Goal: Task Accomplishment & Management: Use online tool/utility

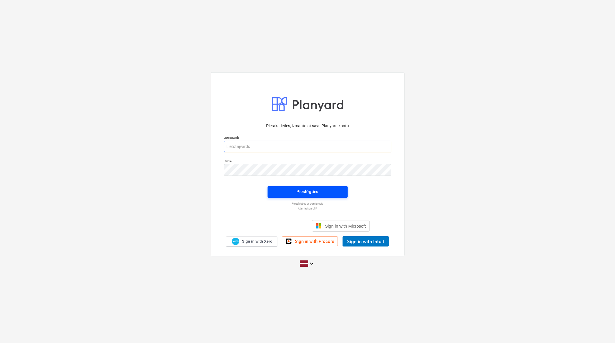
type input "[PERSON_NAME][EMAIL_ADDRESS][DOMAIN_NAME]"
click at [315, 192] on div "Pieslēgties" at bounding box center [307, 191] width 22 height 7
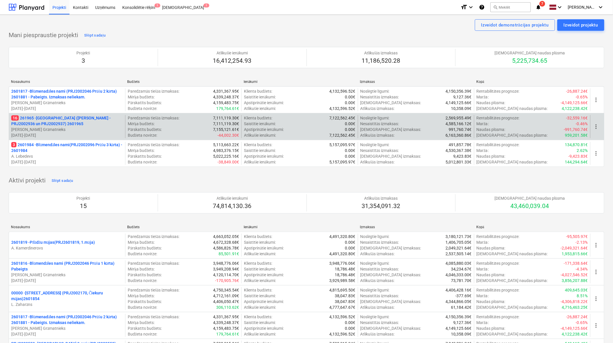
click at [59, 117] on p "16 261965 - [GEOGRAPHIC_DATA] (abas ēkas - PRJ2002936 un PRJ2002937) 2601965" at bounding box center [66, 121] width 111 height 12
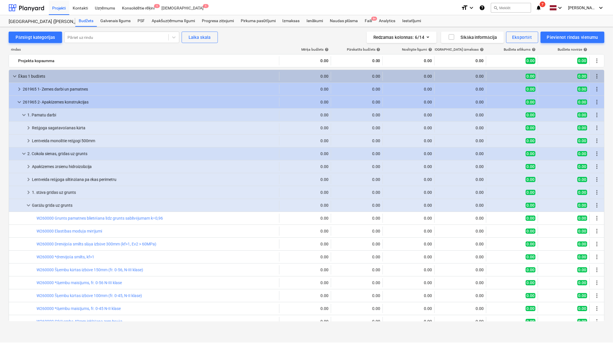
scroll to position [171, 0]
click at [368, 19] on div "Faili 9+" at bounding box center [369, 21] width 14 height 12
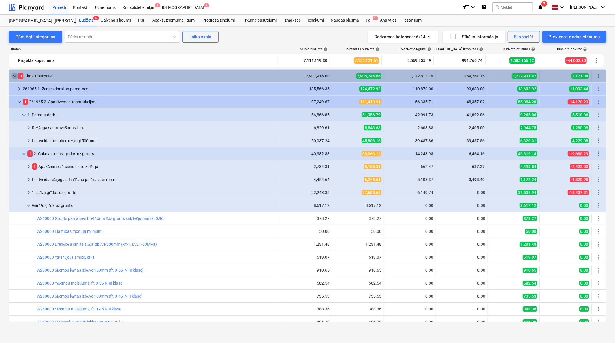
click at [12, 76] on span "keyboard_arrow_down" at bounding box center [14, 76] width 7 height 7
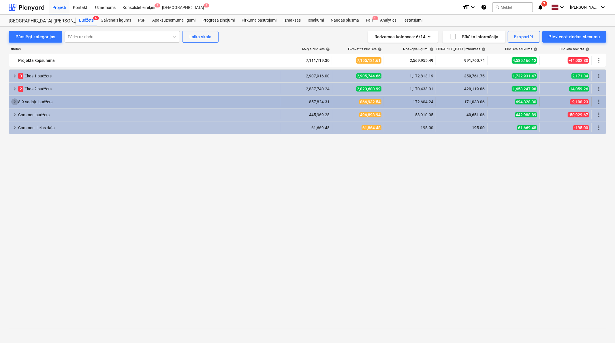
click at [14, 100] on span "keyboard_arrow_right" at bounding box center [14, 102] width 7 height 7
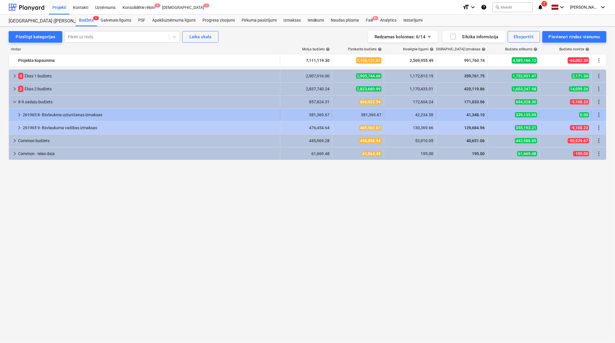
click at [14, 117] on div at bounding box center [13, 114] width 5 height 9
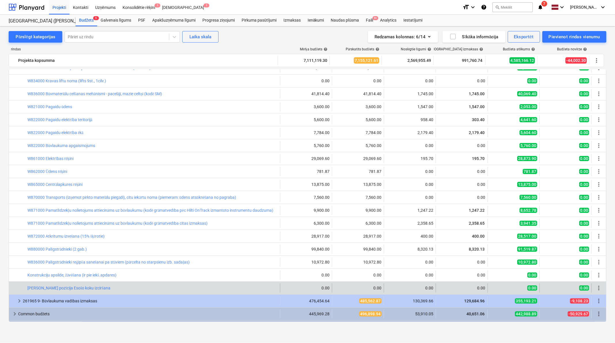
scroll to position [240, 0]
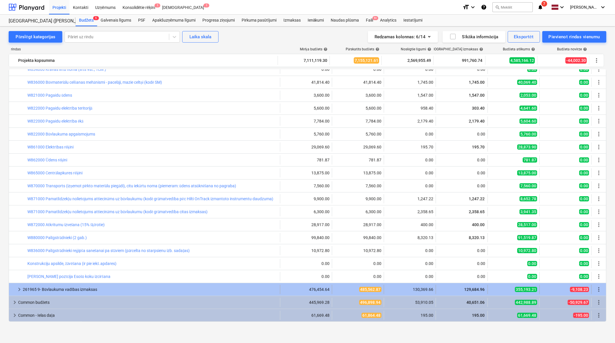
click at [18, 292] on span "keyboard_arrow_right" at bounding box center [19, 289] width 7 height 7
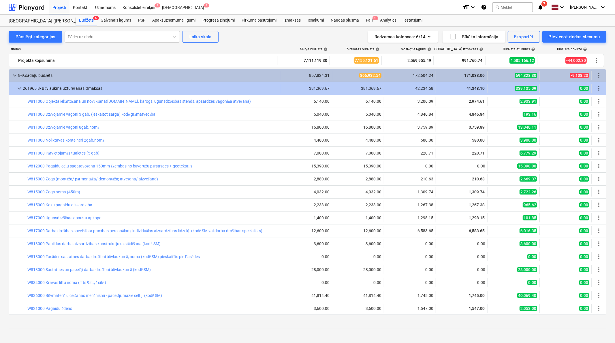
scroll to position [0, 0]
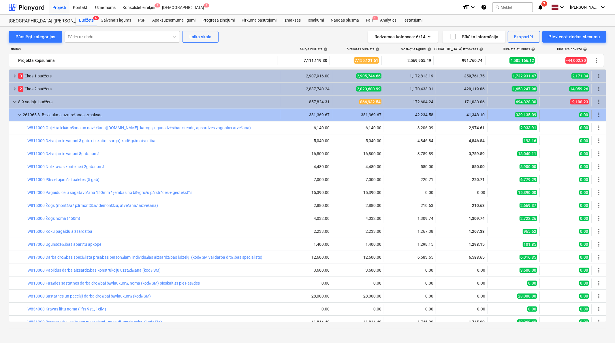
click at [20, 116] on span "keyboard_arrow_down" at bounding box center [19, 114] width 7 height 7
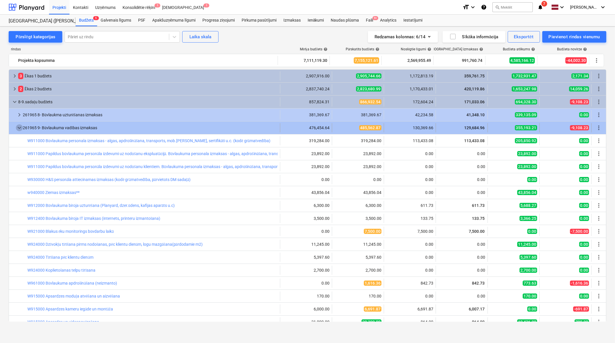
click at [21, 131] on span "keyboard_arrow_down" at bounding box center [19, 127] width 7 height 7
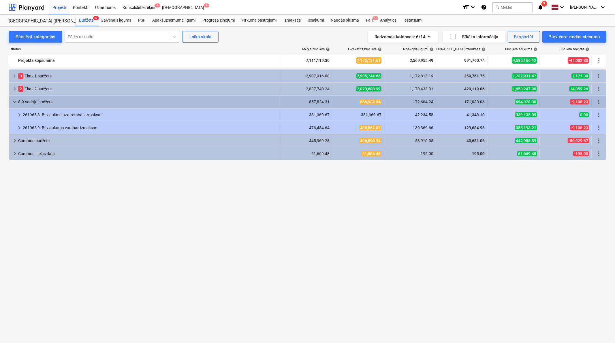
click at [15, 100] on span "keyboard_arrow_down" at bounding box center [14, 102] width 7 height 7
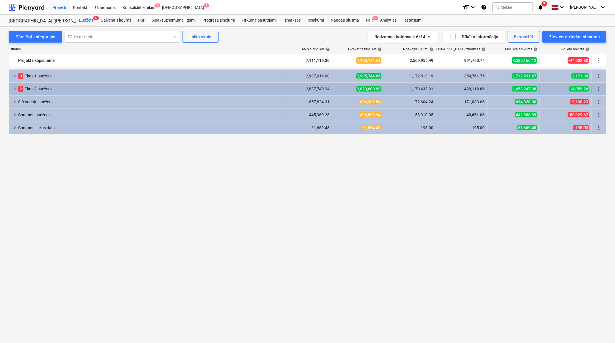
click at [15, 87] on span "keyboard_arrow_right" at bounding box center [14, 89] width 7 height 7
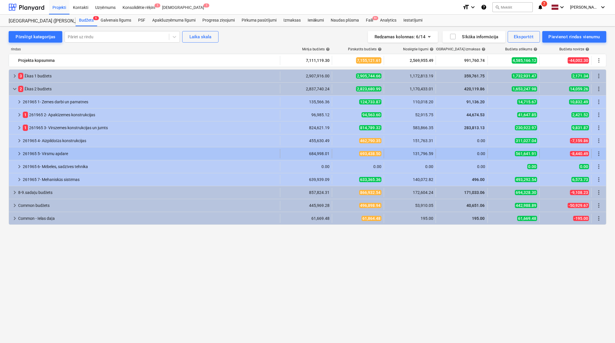
click at [19, 153] on span "keyboard_arrow_right" at bounding box center [19, 153] width 7 height 7
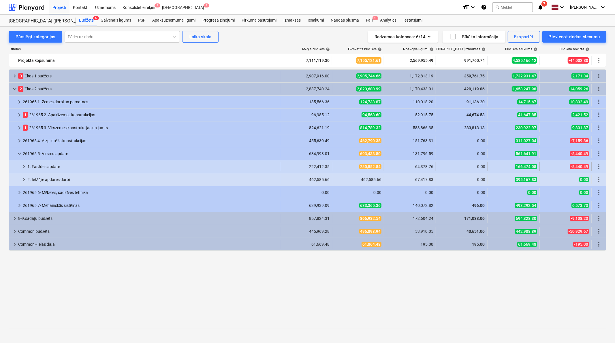
click at [22, 167] on span "keyboard_arrow_right" at bounding box center [23, 166] width 7 height 7
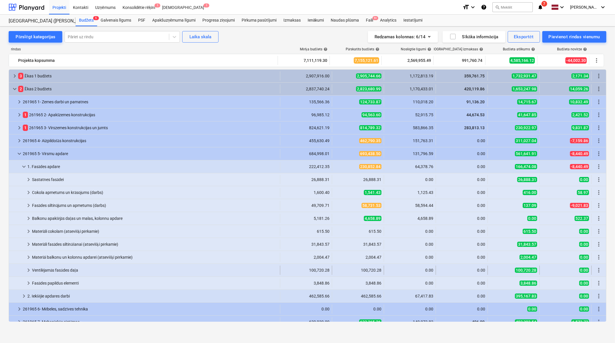
click at [27, 272] on span "keyboard_arrow_right" at bounding box center [28, 270] width 7 height 7
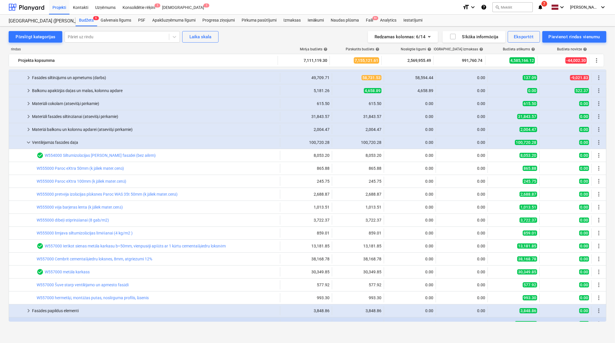
scroll to position [171, 0]
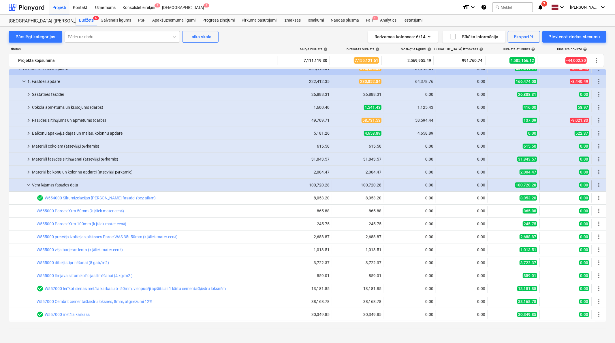
click at [28, 186] on span "keyboard_arrow_down" at bounding box center [28, 185] width 7 height 7
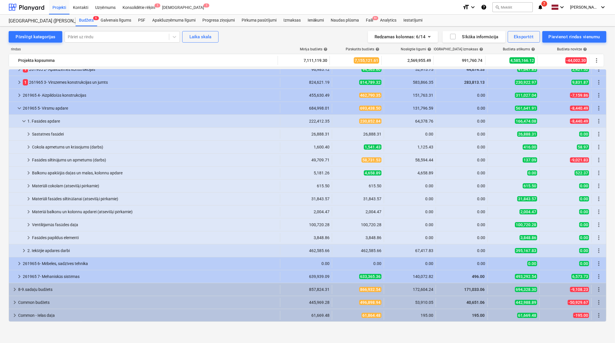
scroll to position [46, 0]
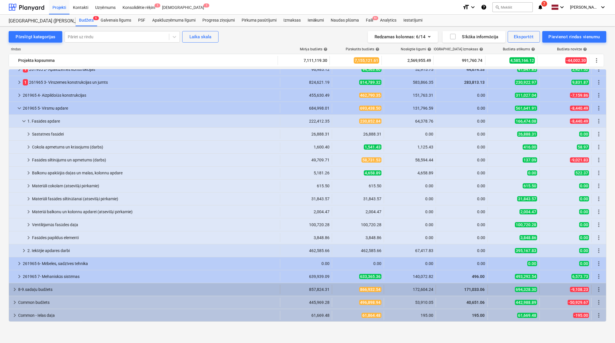
click at [15, 289] on span "keyboard_arrow_right" at bounding box center [14, 289] width 7 height 7
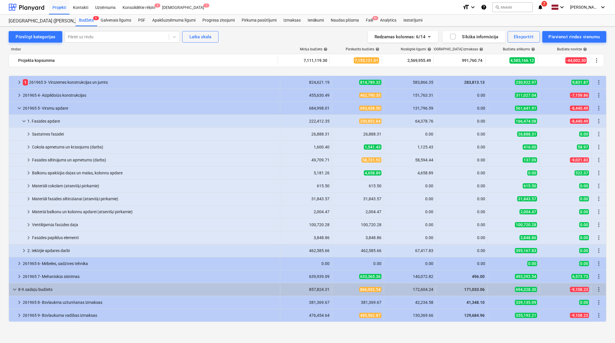
scroll to position [71, 0]
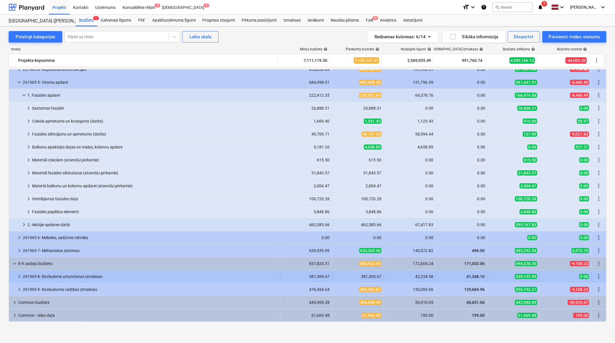
click at [16, 274] on span "keyboard_arrow_right" at bounding box center [19, 276] width 7 height 7
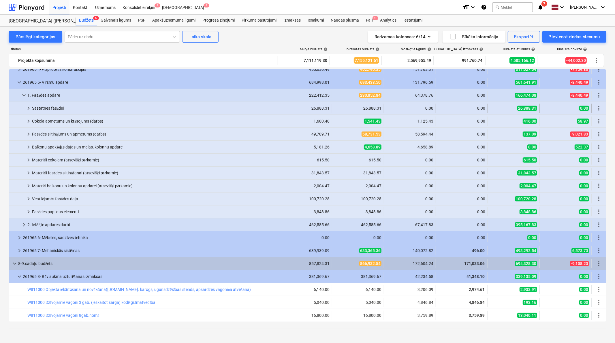
click at [31, 106] on span "keyboard_arrow_right" at bounding box center [28, 108] width 7 height 7
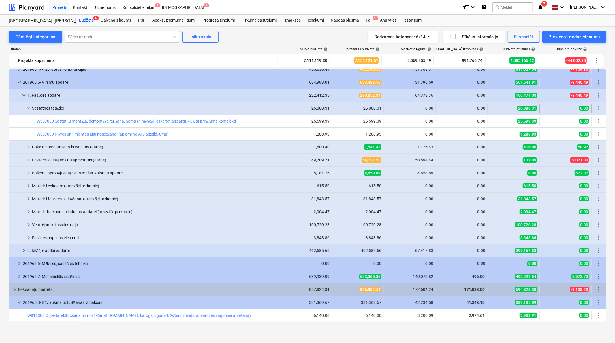
click at [32, 105] on span "keyboard_arrow_down" at bounding box center [28, 108] width 7 height 7
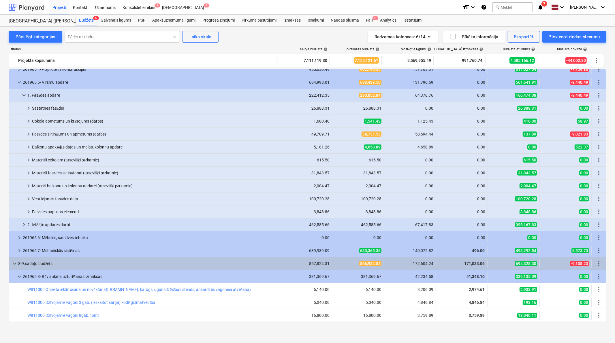
click at [30, 10] on div at bounding box center [27, 7] width 36 height 14
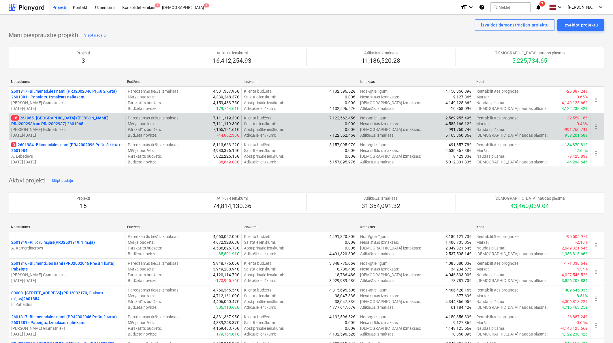
click at [46, 118] on p "16 261965 - [GEOGRAPHIC_DATA] (abas ēkas - PRJ2002936 un PRJ2002937) 2601965" at bounding box center [66, 121] width 111 height 12
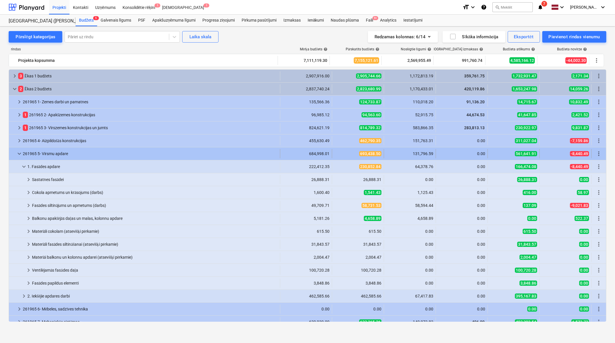
scroll to position [71, 0]
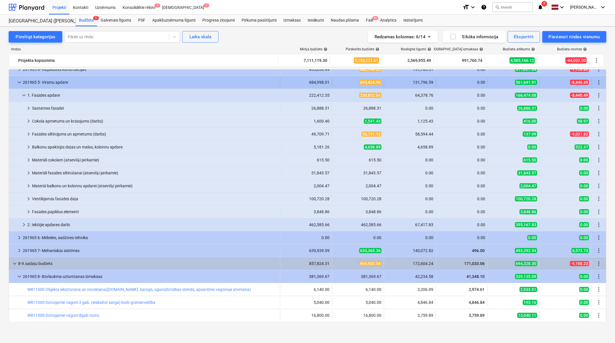
click at [16, 82] on span "keyboard_arrow_down" at bounding box center [19, 82] width 7 height 7
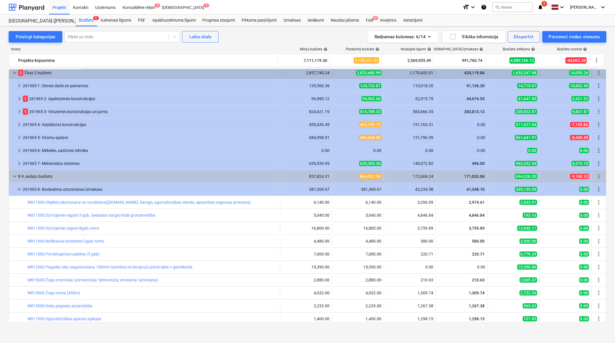
scroll to position [0, 0]
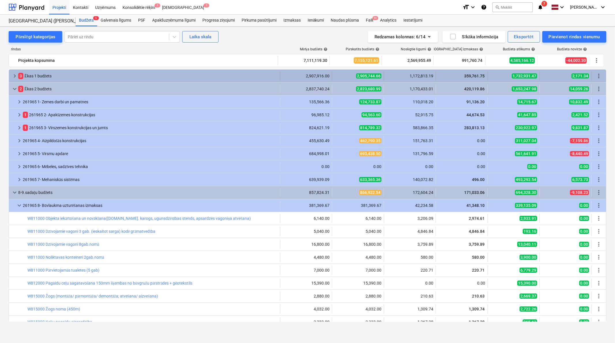
click at [10, 79] on div "keyboard_arrow_right 3 Ēkas 1 budžets" at bounding box center [144, 75] width 271 height 9
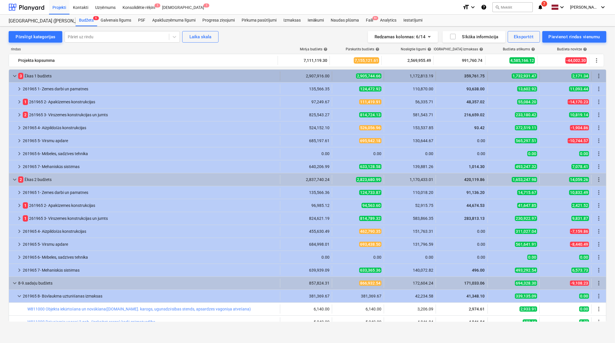
click at [12, 78] on span "keyboard_arrow_down" at bounding box center [14, 76] width 7 height 7
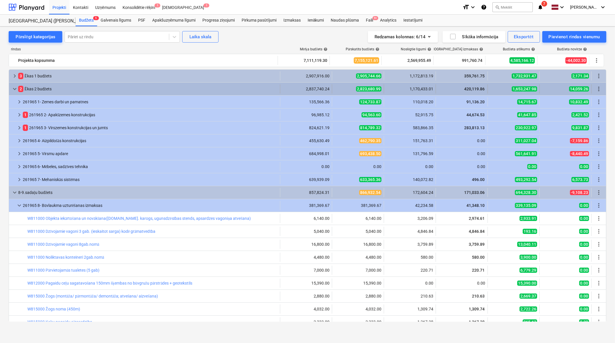
click at [16, 91] on span "keyboard_arrow_down" at bounding box center [14, 89] width 7 height 7
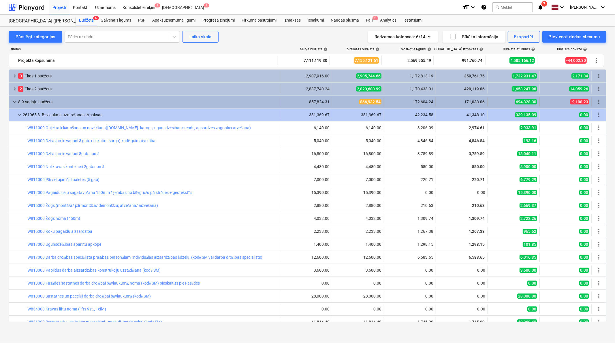
click at [15, 105] on div "keyboard_arrow_down" at bounding box center [14, 101] width 7 height 9
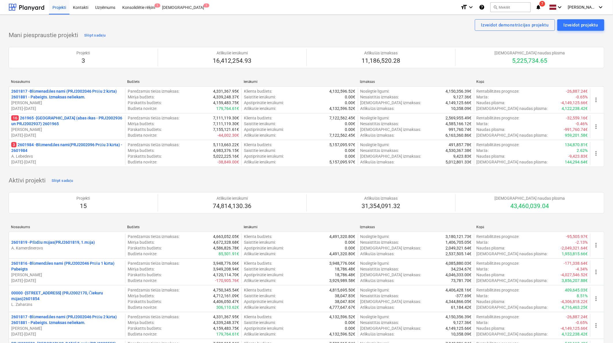
click at [540, 7] on icon "notifications" at bounding box center [538, 7] width 6 height 7
click at [321, 24] on div "Izveidot demonstrācijas projektu Izveidot projektu" at bounding box center [306, 25] width 595 height 12
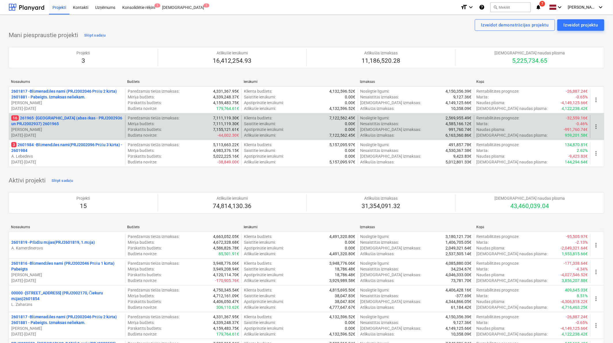
click at [47, 125] on p "16 261965 - [GEOGRAPHIC_DATA] (abas ēkas - PRJ2002936 un PRJ2002937) 2601965" at bounding box center [66, 121] width 111 height 12
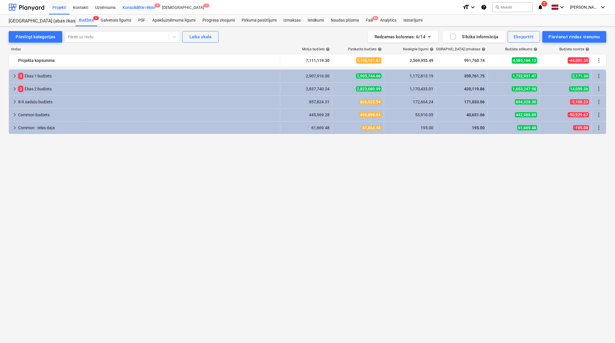
click at [145, 4] on div "Konsolidētie rēķini 1" at bounding box center [139, 7] width 40 height 15
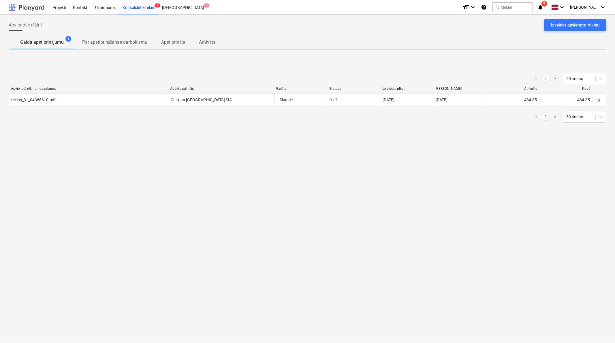
click at [31, 7] on div at bounding box center [27, 7] width 36 height 14
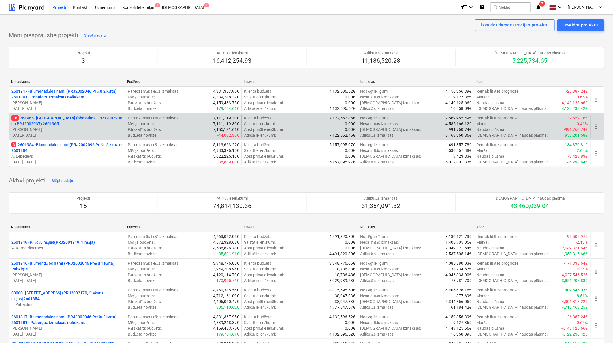
click at [63, 117] on p "16 261965 - [GEOGRAPHIC_DATA] (abas ēkas - PRJ2002936 un PRJ2002937) 2601965" at bounding box center [66, 121] width 111 height 12
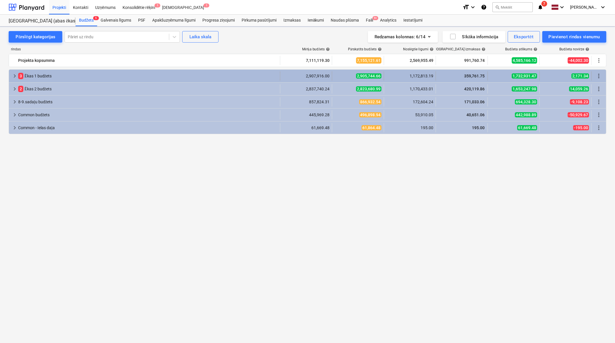
click at [12, 75] on span "keyboard_arrow_right" at bounding box center [14, 76] width 7 height 7
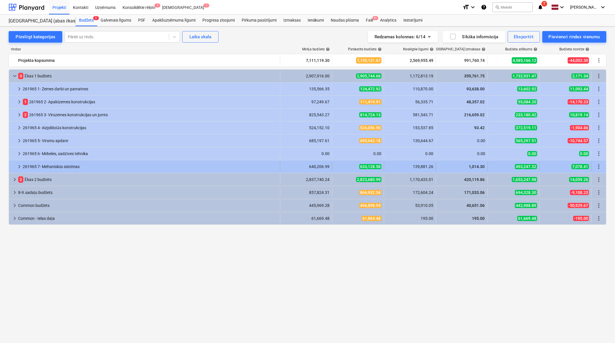
click at [12, 165] on div at bounding box center [13, 166] width 5 height 9
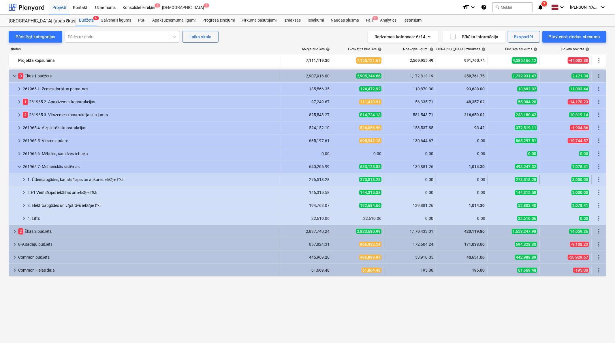
click at [22, 182] on span "keyboard_arrow_right" at bounding box center [23, 179] width 7 height 7
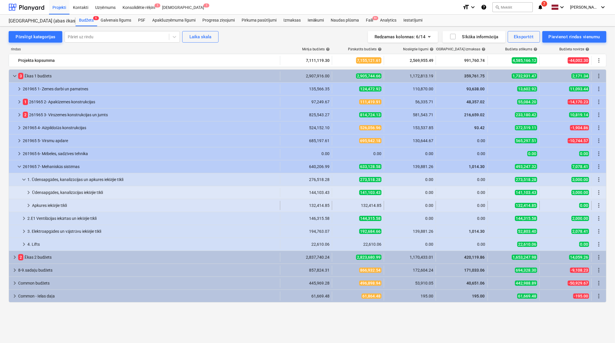
click at [27, 203] on span "keyboard_arrow_right" at bounding box center [28, 205] width 7 height 7
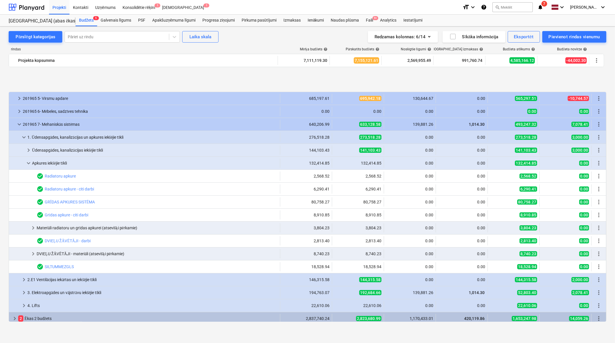
scroll to position [84, 0]
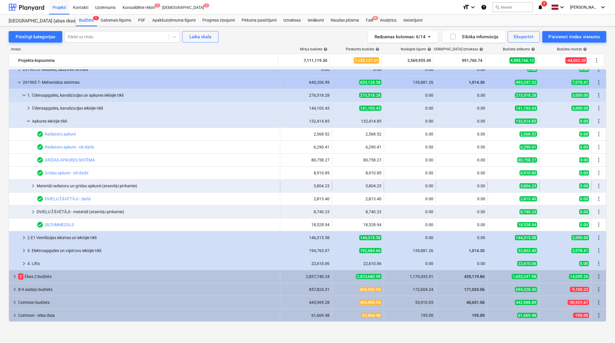
click at [30, 186] on span "keyboard_arrow_right" at bounding box center [33, 186] width 7 height 7
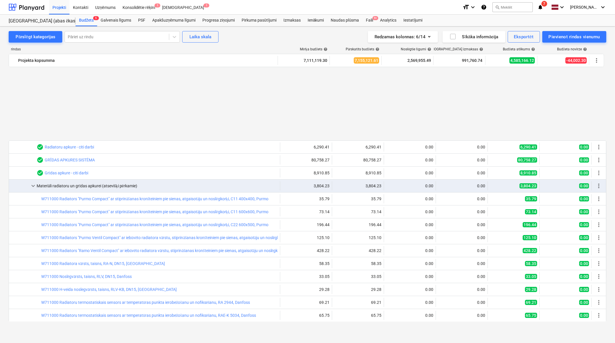
scroll to position [170, 0]
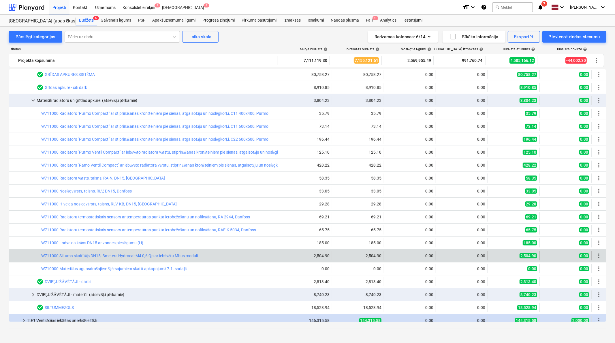
click at [226, 260] on div "bar_chart W711000 Siltuma skaitītājs DN15, Bmeters Hydrocal-M4 0,6 Qp ar iebūvē…" at bounding box center [159, 256] width 236 height 9
click at [180, 256] on link "W711000 Siltuma skaitītājs DN15, Bmeters Hydrocal-M4 0,6 Qp ar iebūvētu Mbus mo…" at bounding box center [119, 256] width 156 height 5
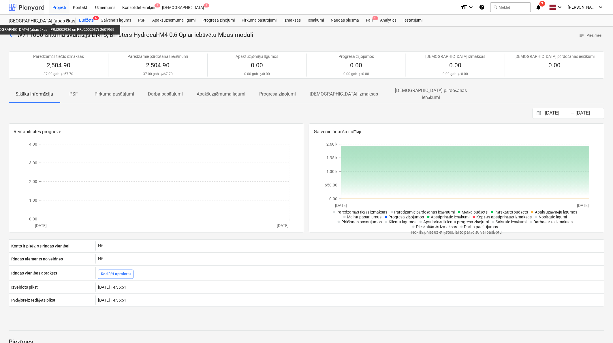
click at [33, 9] on div at bounding box center [27, 7] width 36 height 14
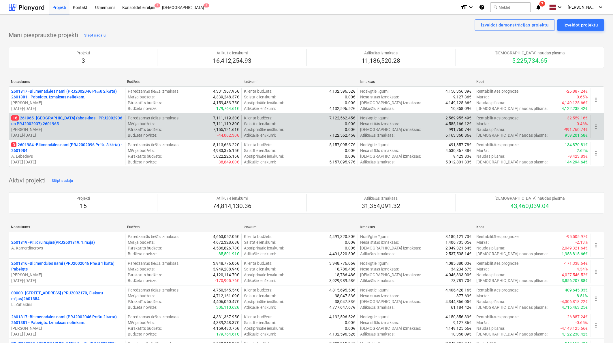
click at [53, 123] on p "16 261965 - [GEOGRAPHIC_DATA] (abas ēkas - PRJ2002936 un PRJ2002937) 2601965" at bounding box center [66, 121] width 111 height 12
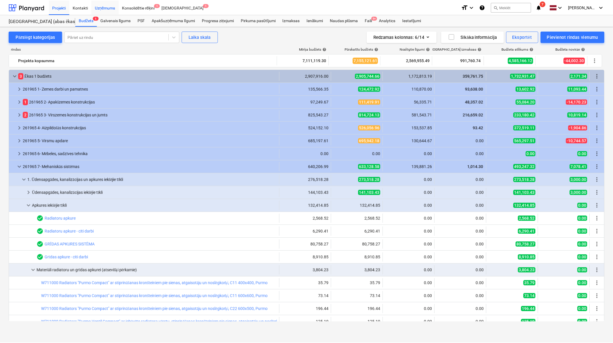
scroll to position [170, 0]
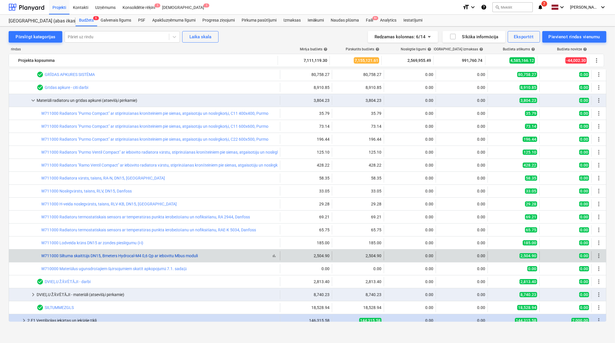
click at [135, 258] on link "W711000 Siltuma skaitītājs DN15, Bmeters Hydrocal-M4 0,6 Qp ar iebūvētu Mbus mo…" at bounding box center [119, 256] width 156 height 5
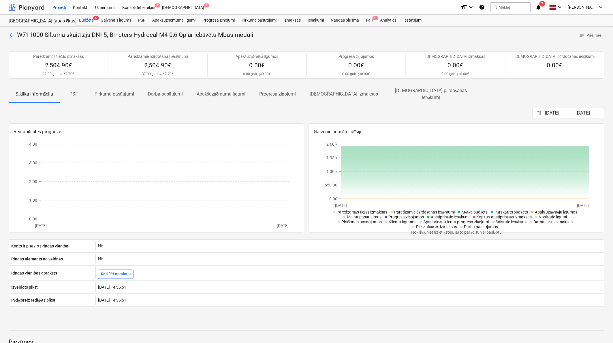
click at [38, 5] on div at bounding box center [27, 7] width 36 height 14
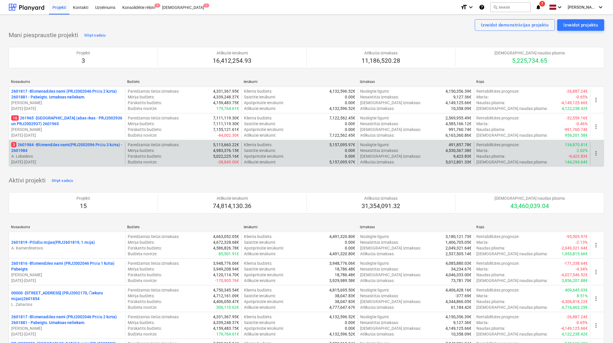
click at [75, 148] on p "3 2601984 - Blūmendāles nami(PRJ2002096 Prūšu 3 kārta) - 2601984" at bounding box center [66, 148] width 111 height 12
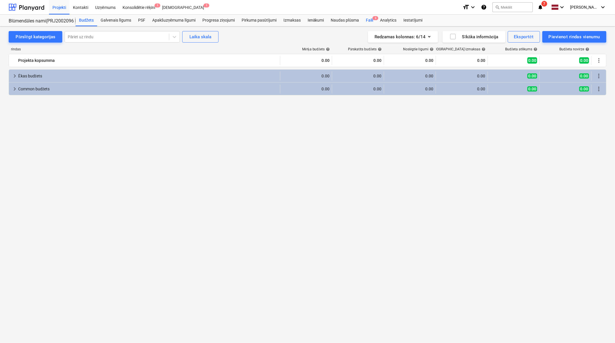
click at [369, 20] on div "Faili 3" at bounding box center [369, 21] width 14 height 12
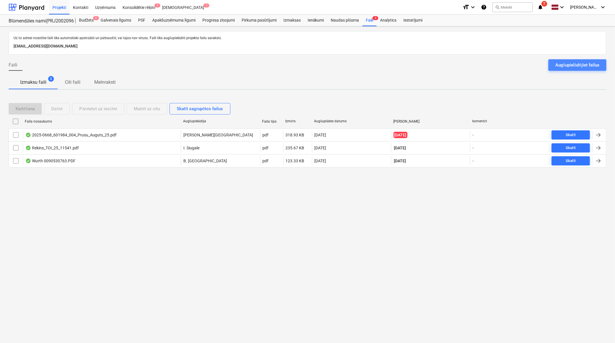
click at [572, 65] on div "Augšupielādējiet failus" at bounding box center [577, 64] width 44 height 7
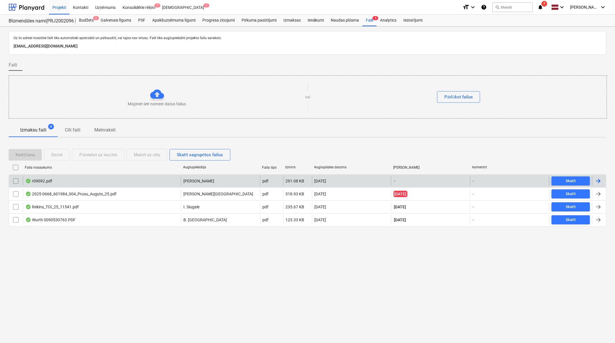
click at [597, 179] on div at bounding box center [597, 181] width 7 height 7
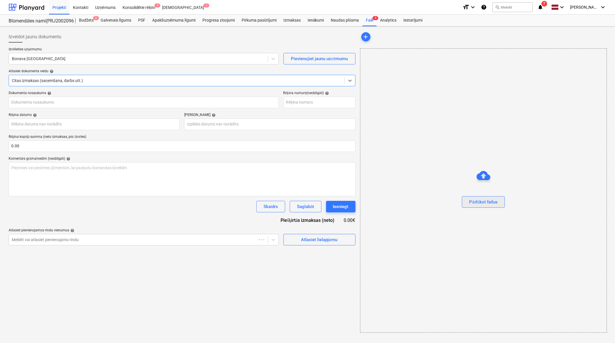
type input "508209"
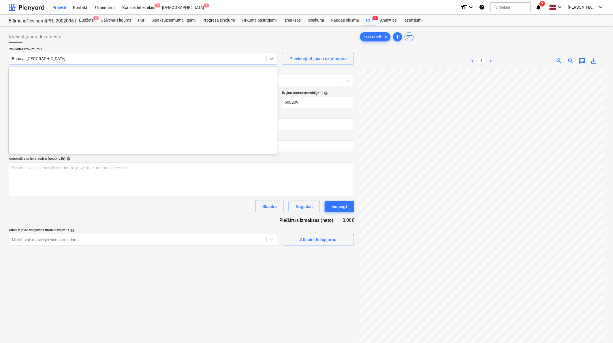
click at [146, 61] on div at bounding box center [138, 59] width 252 height 6
type input "s"
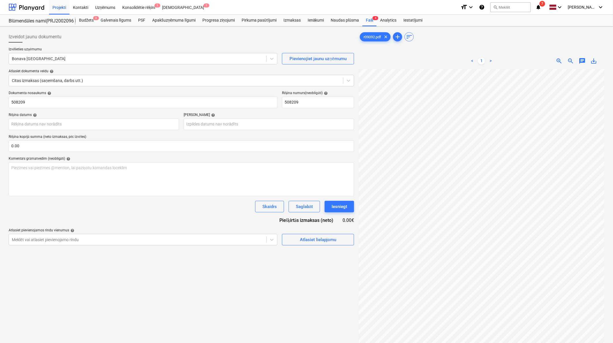
click at [279, 34] on div "Izveidot jaunu dokumentu" at bounding box center [181, 37] width 345 height 12
click at [318, 56] on div "Pievienojiet jaunu uzņēmumu" at bounding box center [318, 58] width 57 height 7
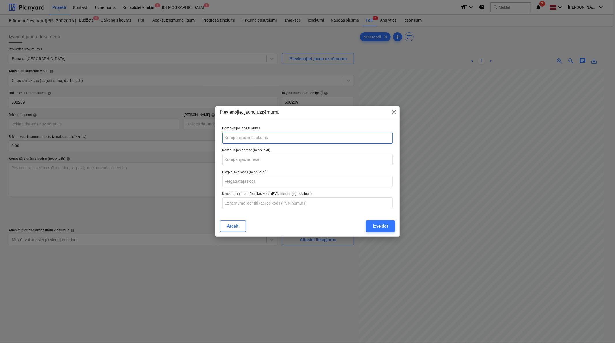
click at [230, 139] on input "text" at bounding box center [307, 138] width 171 height 12
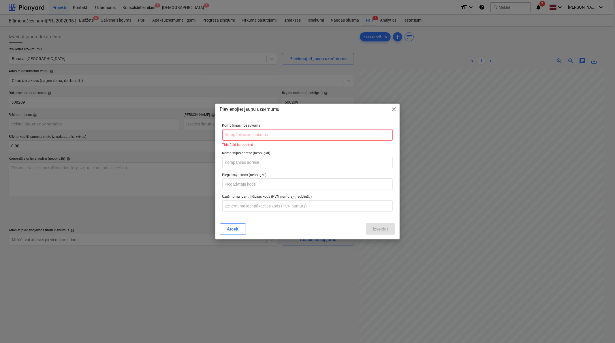
click at [254, 132] on input "text" at bounding box center [307, 135] width 171 height 12
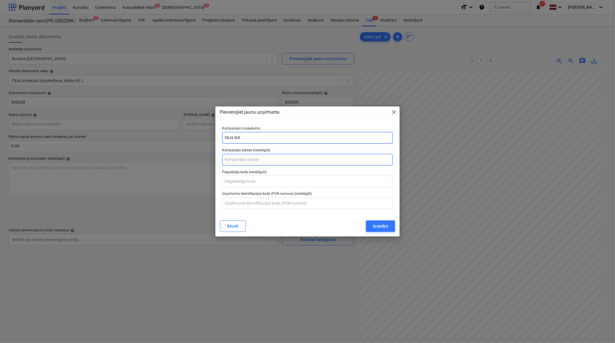
type input "SilJa SIA"
click at [259, 158] on input "text" at bounding box center [307, 160] width 171 height 12
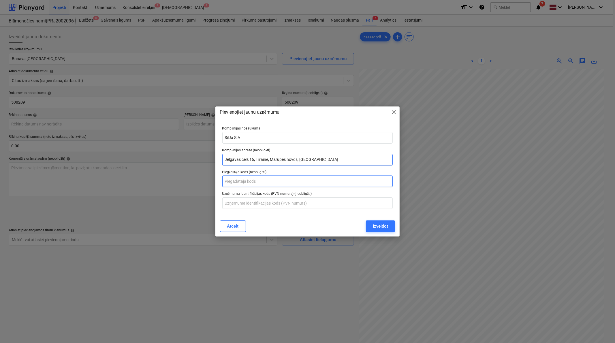
type input "Jelgavas celš 16, Tīraine, Mārupes novds, [GEOGRAPHIC_DATA]"
click at [243, 185] on input "text" at bounding box center [307, 182] width 171 height 12
drag, startPoint x: 235, startPoint y: 180, endPoint x: 221, endPoint y: 179, distance: 14.4
click at [221, 179] on div "Piegādātāja kods (neobligāti) 40003264664" at bounding box center [307, 179] width 175 height 22
type input "40003264664"
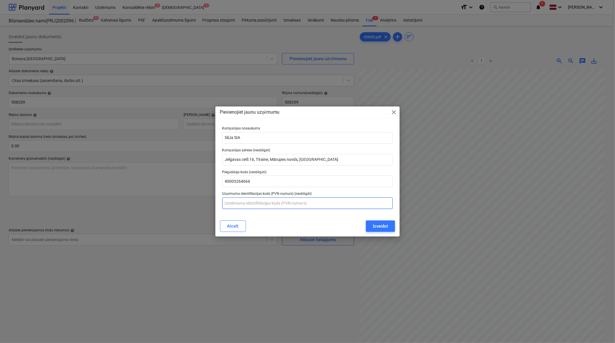
click at [250, 200] on input "text" at bounding box center [307, 204] width 171 height 12
paste input "40003264664"
type input "40003264664"
click at [378, 226] on div "Izveidot" at bounding box center [380, 226] width 15 height 7
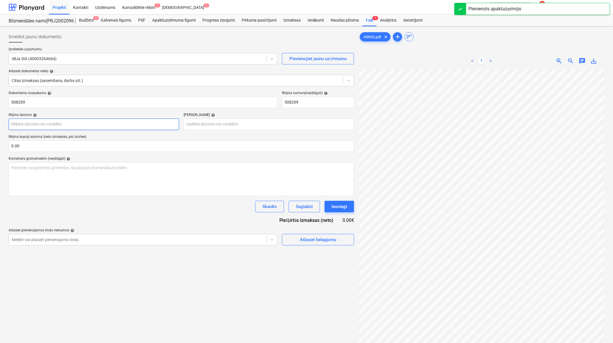
click at [123, 123] on body "Projekti Kontakti Uzņēmums Konsolidētie rēķini 1 Iesūtne 1 format_size keyboard…" at bounding box center [306, 171] width 613 height 343
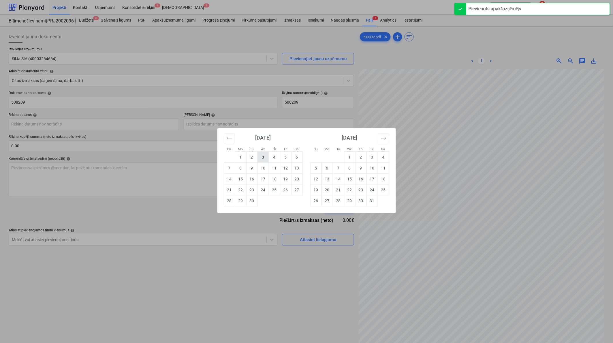
click at [264, 158] on td "3" at bounding box center [262, 157] width 11 height 11
type input "[DATE]"
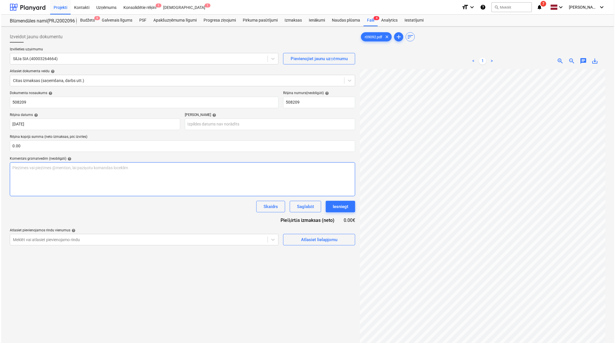
scroll to position [65, 20]
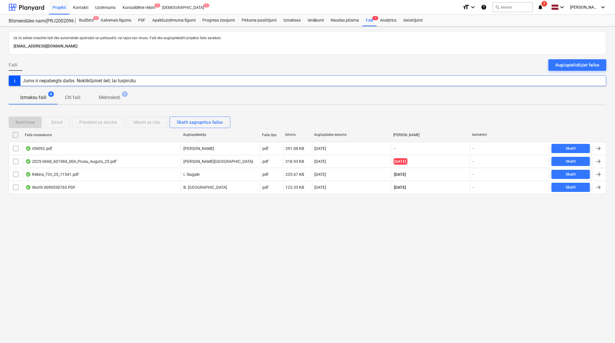
click at [264, 14] on div "Projekti Kontakti Uzņēmums Konsolidētie rēķini 1 Iesūtne 1" at bounding box center [253, 7] width 409 height 14
click at [266, 18] on div "Pirkuma pasūtījumi" at bounding box center [259, 21] width 42 height 12
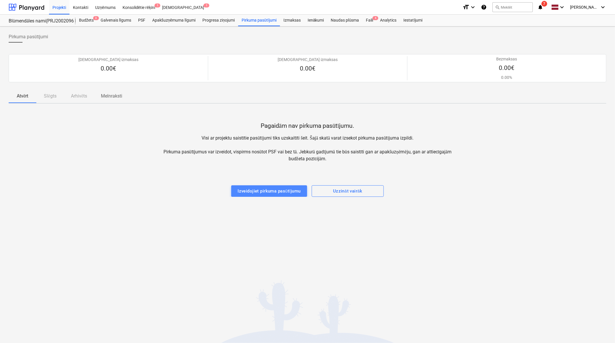
click at [286, 188] on div "Izveidojiet pirkuma pasūtījumu" at bounding box center [268, 191] width 63 height 7
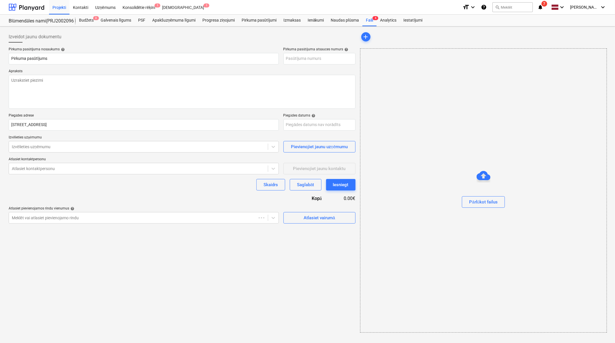
type textarea "x"
type input "2601984-PO-001"
click at [64, 62] on input "Pirkuma pasūtījums" at bounding box center [144, 59] width 270 height 12
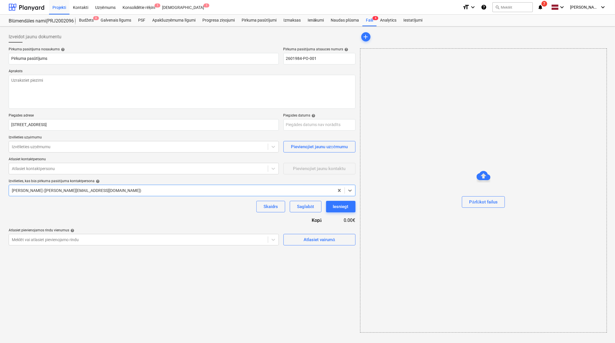
click at [100, 45] on div at bounding box center [182, 45] width 347 height 5
type textarea "x"
click at [189, 155] on div "Pirkuma pasūtījuma nosaukums help Pirkuma pasūtījums Pirkuma pasūtījuma atsauce…" at bounding box center [182, 146] width 347 height 199
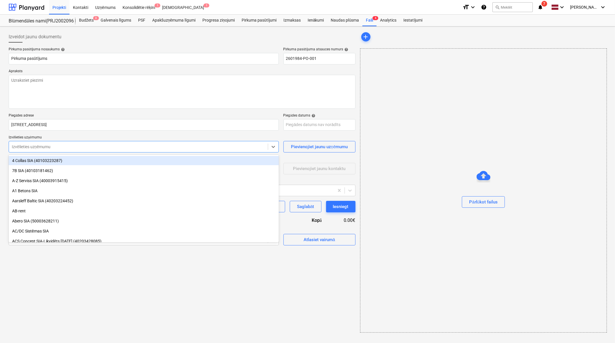
click at [189, 151] on div "Izvēlieties uzņēmumu" at bounding box center [144, 147] width 270 height 12
type input "Sil"
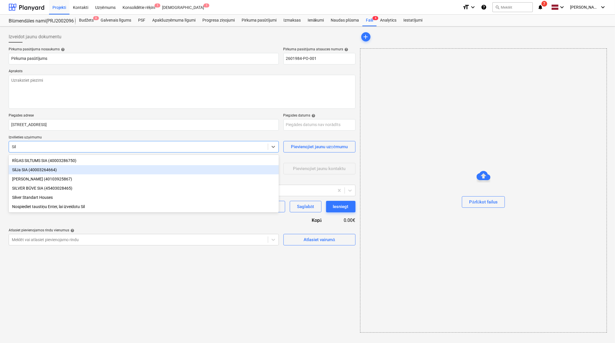
click at [165, 171] on div "SilJa SIA (40003264664)" at bounding box center [144, 169] width 270 height 9
type textarea "x"
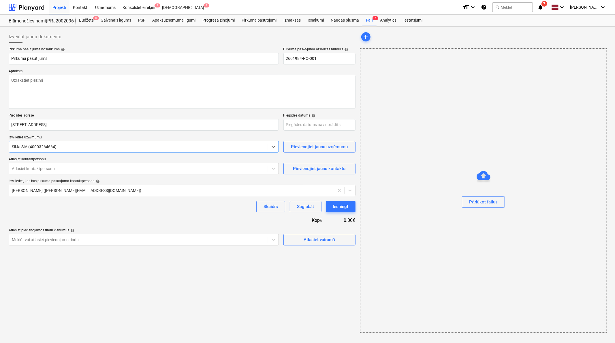
click at [165, 171] on div at bounding box center [138, 169] width 253 height 6
click at [323, 171] on div "Pievienojiet jaunu kontaktu" at bounding box center [319, 168] width 52 height 7
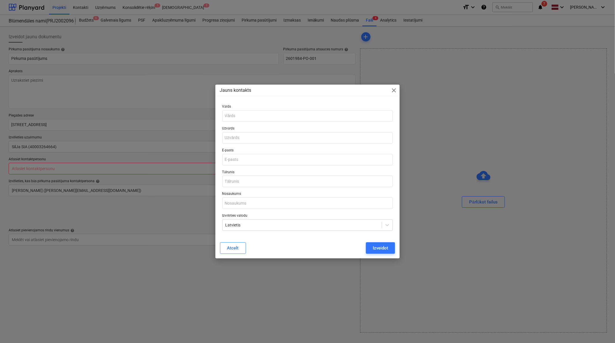
type textarea "x"
click at [237, 161] on input "email" at bounding box center [307, 160] width 171 height 12
paste input "[EMAIL_ADDRESS][PERSON_NAME][DOMAIN_NAME]"
type input "[EMAIL_ADDRESS][PERSON_NAME][DOMAIN_NAME]"
click at [237, 137] on input "text" at bounding box center [307, 138] width 171 height 12
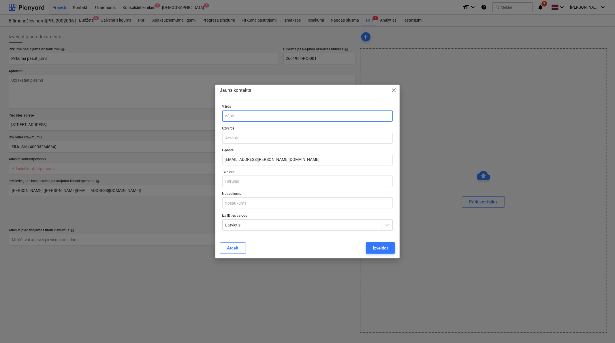
click at [246, 114] on input "text" at bounding box center [307, 116] width 171 height 12
type input "Mārcis"
click at [246, 136] on input "text" at bounding box center [307, 138] width 171 height 12
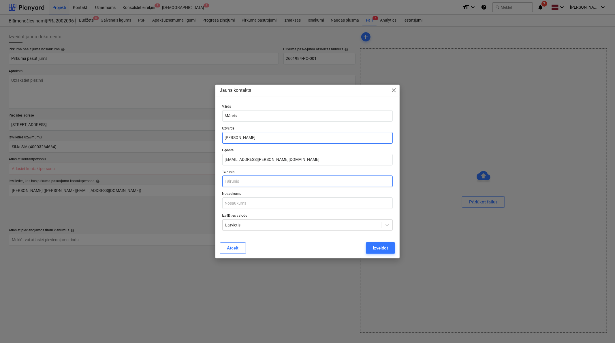
type input "[PERSON_NAME]"
click at [257, 180] on input "text" at bounding box center [307, 182] width 171 height 12
type input "20268826"
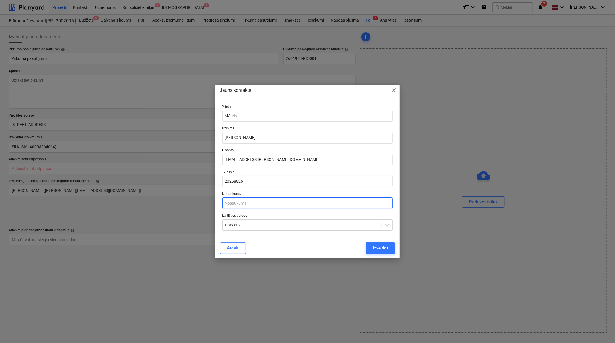
click at [247, 203] on input "text" at bounding box center [307, 204] width 171 height 12
type input "SilJa SIA"
click at [381, 246] on div "Izveidot" at bounding box center [380, 248] width 15 height 7
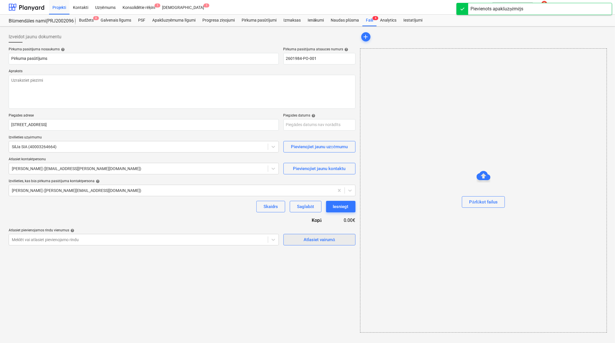
click at [313, 243] on div "Atlasiet vairumā" at bounding box center [318, 239] width 31 height 7
type textarea "x"
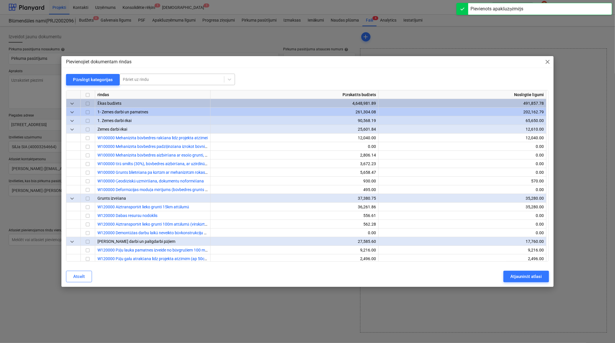
click at [136, 82] on div at bounding box center [172, 80] width 98 height 6
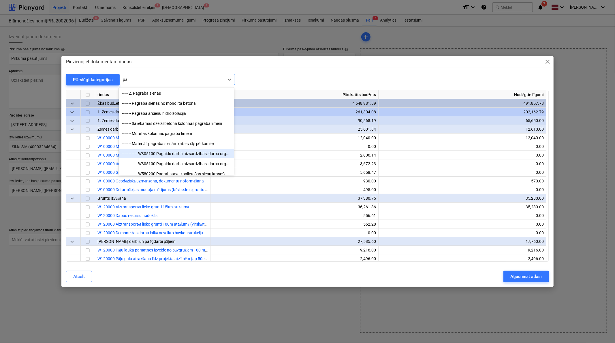
type input "p"
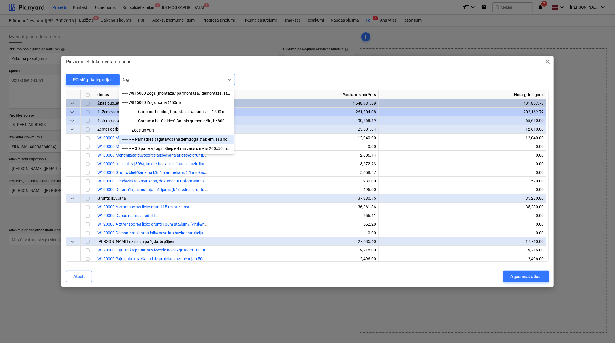
type input "žogs"
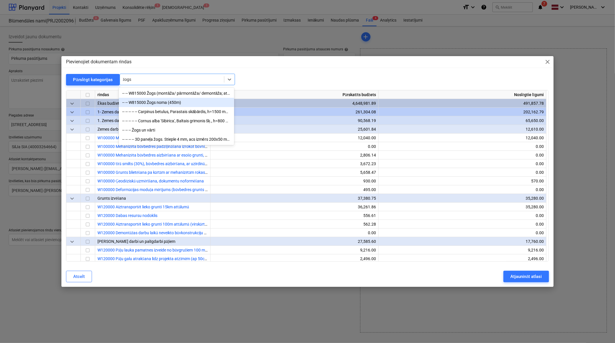
click at [163, 105] on div "-- -- W815000 Žogs noma (450m)" at bounding box center [176, 102] width 115 height 9
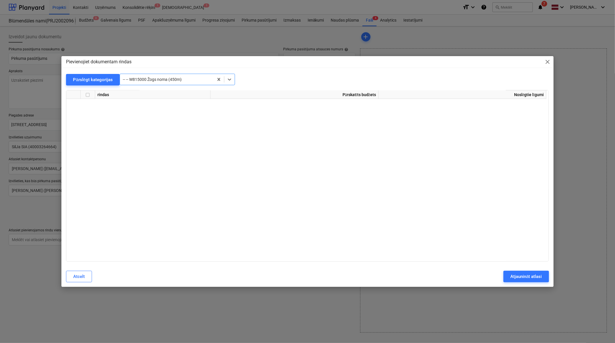
scroll to position [5436, 0]
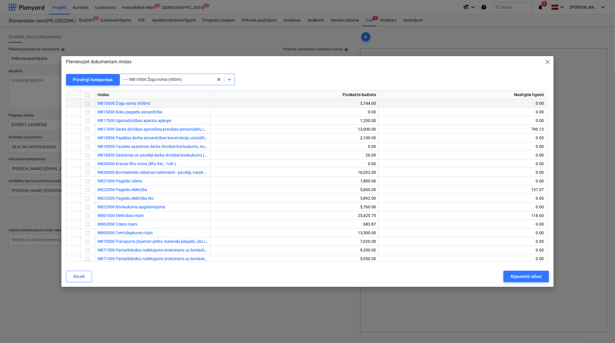
click at [89, 105] on input "checkbox" at bounding box center [87, 103] width 7 height 7
click at [525, 274] on div "Atjaunināt atlasi" at bounding box center [525, 276] width 31 height 7
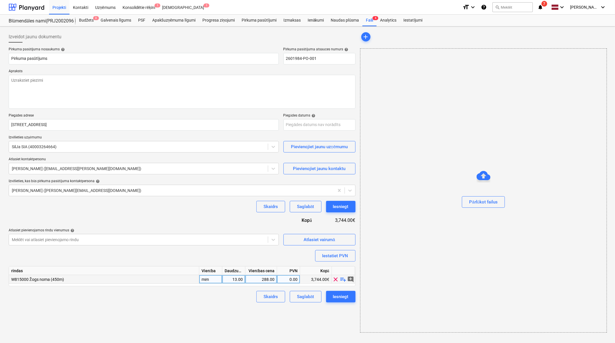
type textarea "x"
click at [235, 280] on div "13.00" at bounding box center [233, 279] width 18 height 9
type input "300"
type textarea "x"
click at [212, 279] on div "mēn" at bounding box center [210, 279] width 23 height 9
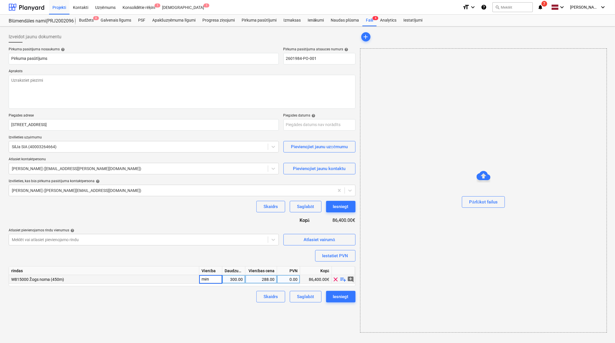
type input "m"
type textarea "x"
click at [262, 279] on div "288.00" at bounding box center [260, 279] width 27 height 9
type input "1.6777"
click at [255, 301] on div "Skaidrs Saglabāt Iesniegt" at bounding box center [303, 297] width 103 height 12
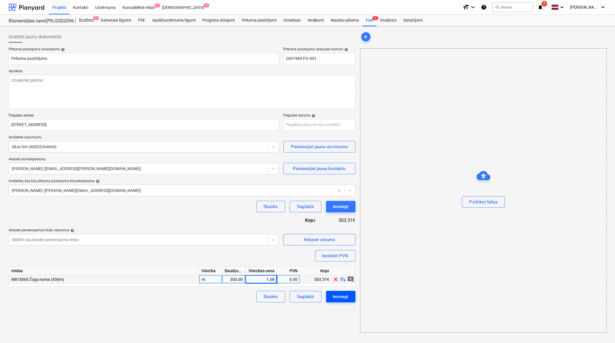
click at [346, 297] on div "Iesniegt" at bounding box center [341, 296] width 16 height 7
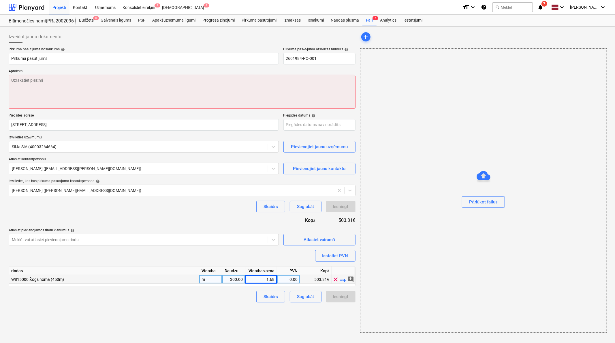
click at [110, 88] on textarea at bounding box center [182, 92] width 347 height 34
type textarea "x"
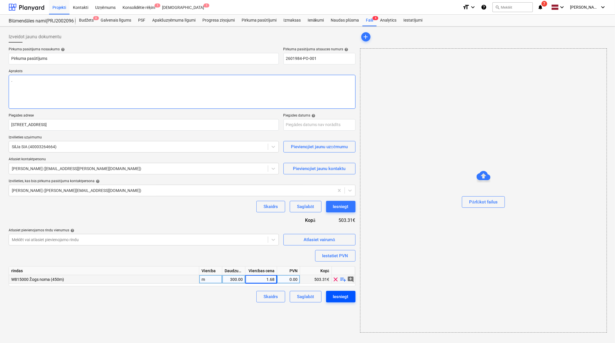
type textarea "."
click at [334, 299] on div "Iesniegt" at bounding box center [341, 296] width 16 height 7
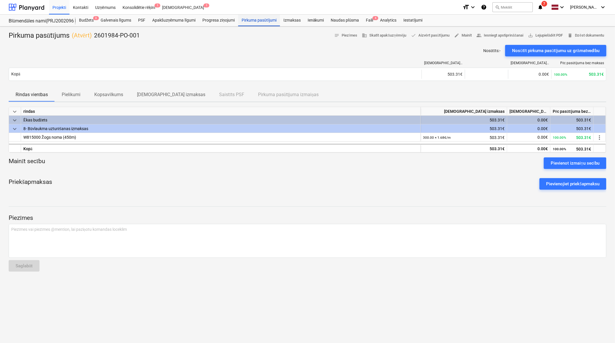
click at [267, 21] on div "Pirkuma pasūtījumi" at bounding box center [259, 21] width 42 height 12
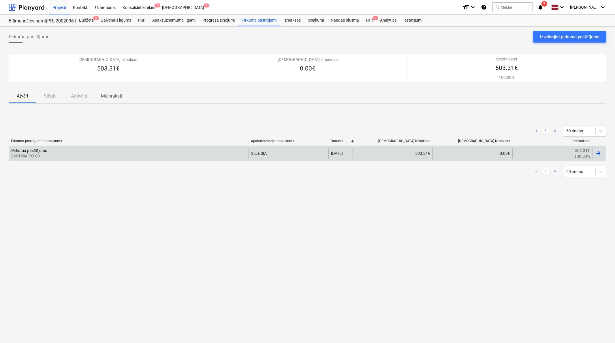
click at [528, 151] on div "503.31€ 100.00%" at bounding box center [552, 154] width 75 height 12
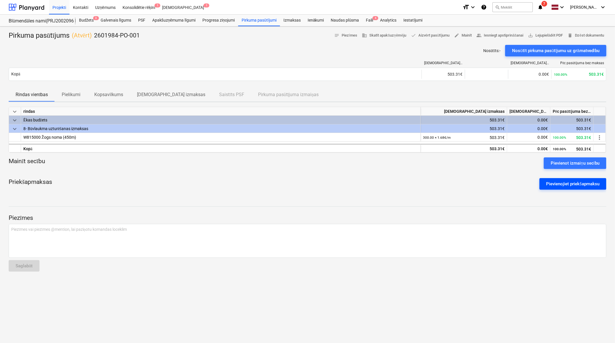
click at [559, 184] on div "Pievienojiet priekšapmaksu" at bounding box center [572, 183] width 53 height 7
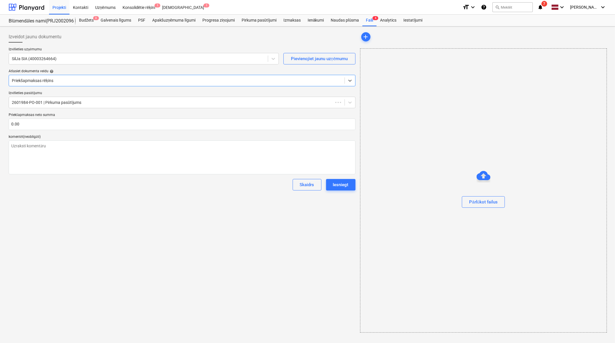
type textarea "x"
click at [139, 128] on input "text" at bounding box center [182, 125] width 347 height 12
type textarea "x"
type input "5"
type textarea "x"
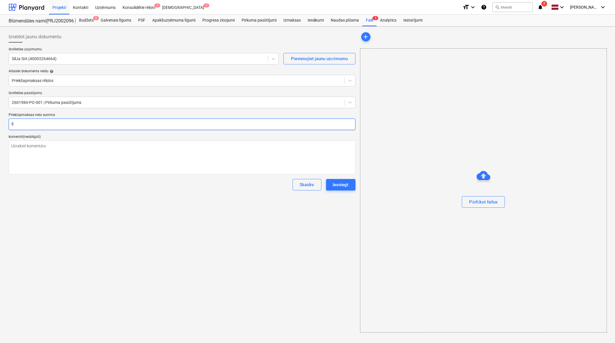
type input "50"
type textarea "x"
type input "503"
type textarea "x"
type input "503."
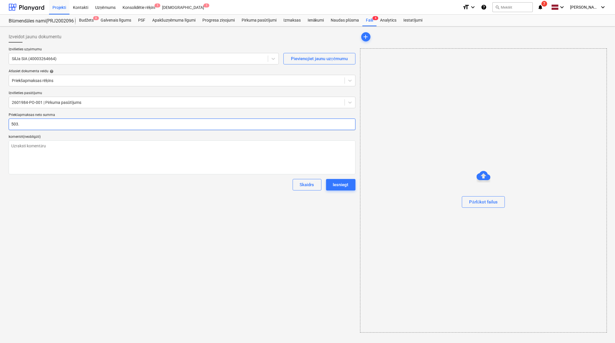
type textarea "x"
type input "503.3"
type textarea "x"
type input "503.31"
click at [260, 247] on div "Izveidot jaunu dokumentu Izvēlieties uzņēmumu SilJa SIA (40003264664) Pievienoj…" at bounding box center [181, 182] width 351 height 307
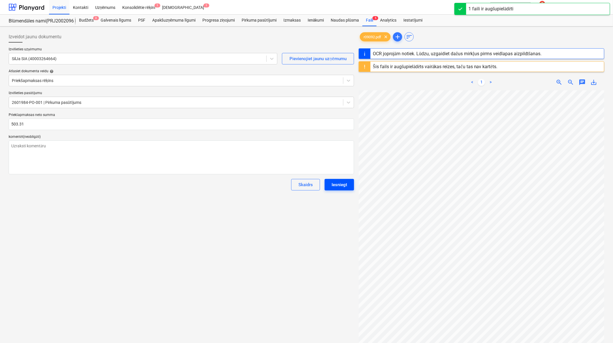
click at [341, 185] on div "Iesniegt" at bounding box center [339, 184] width 16 height 7
type textarea "x"
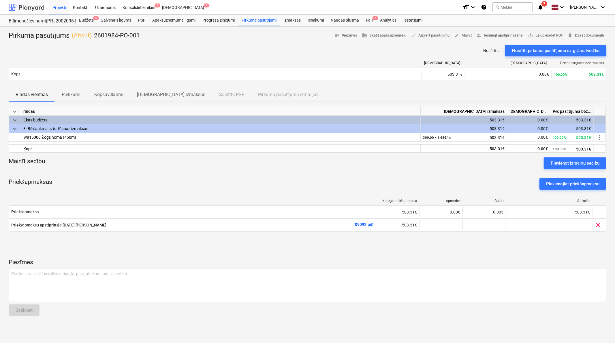
click at [33, 6] on div at bounding box center [27, 7] width 36 height 14
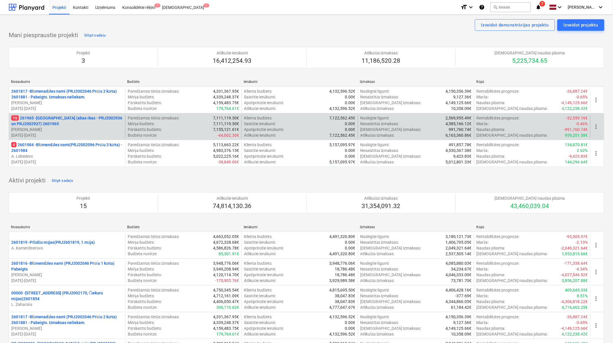
click at [55, 120] on p "16 261965 - [GEOGRAPHIC_DATA] (abas ēkas - PRJ2002936 un PRJ2002937) 2601965" at bounding box center [66, 121] width 111 height 12
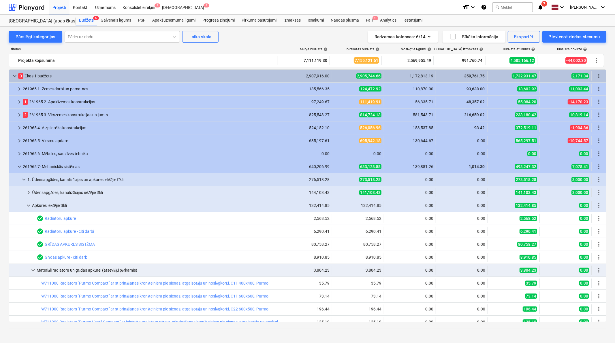
scroll to position [170, 0]
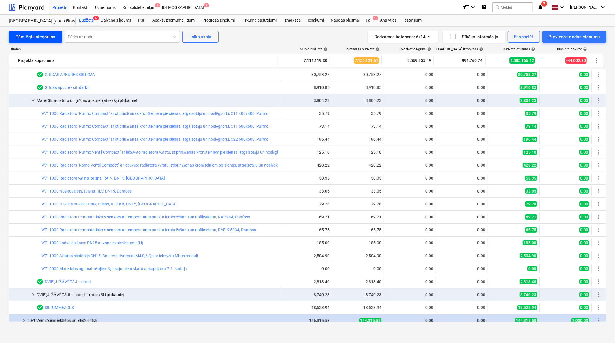
click at [34, 36] on div "Pārslēgt kategorijas" at bounding box center [36, 36] width 40 height 7
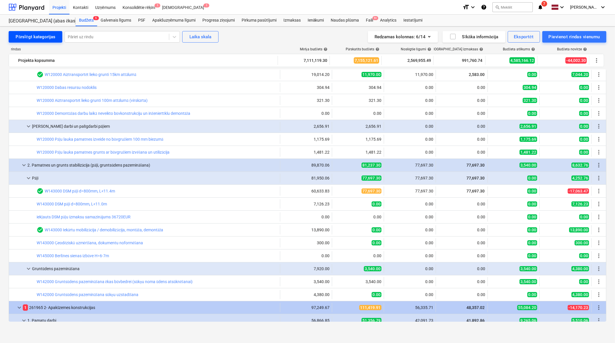
click at [34, 36] on div "Pārslēgt kategorijas" at bounding box center [36, 36] width 40 height 7
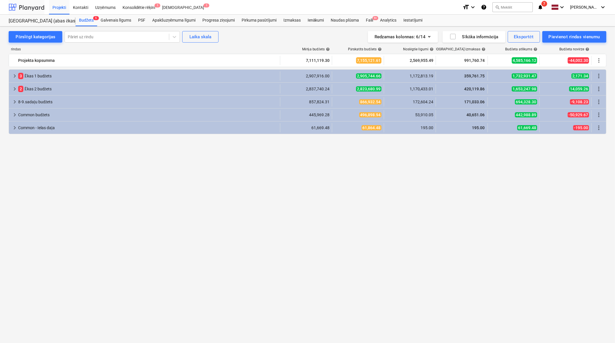
click at [30, 7] on div at bounding box center [27, 7] width 36 height 14
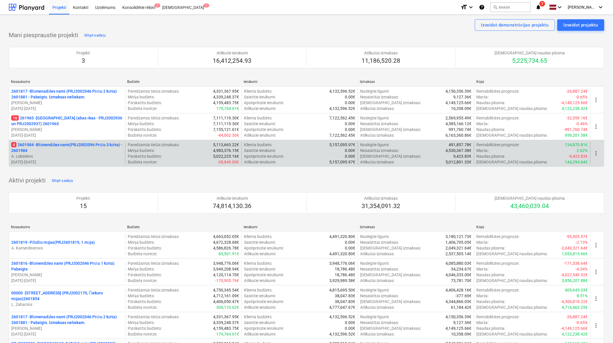
click at [62, 144] on p "4 2601984 - Blūmendāles nami(PRJ2002096 Prūšu 3 kārta) - 2601984" at bounding box center [66, 148] width 111 height 12
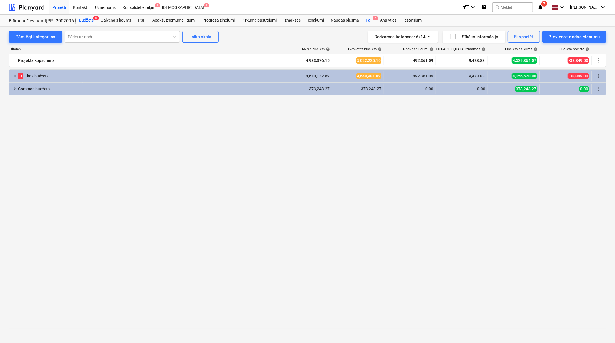
click at [372, 16] on div "Faili 4" at bounding box center [369, 21] width 14 height 12
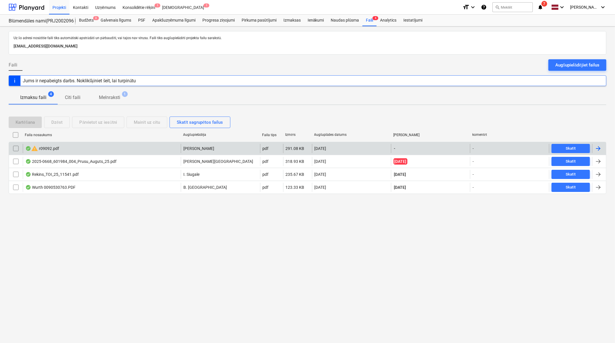
click at [18, 148] on input "checkbox" at bounding box center [15, 148] width 9 height 9
click at [62, 121] on div "Dzēst" at bounding box center [56, 122] width 11 height 7
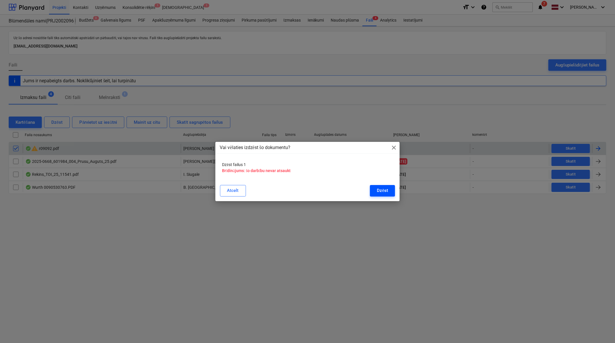
click at [377, 191] on div "Dzēst" at bounding box center [382, 190] width 11 height 7
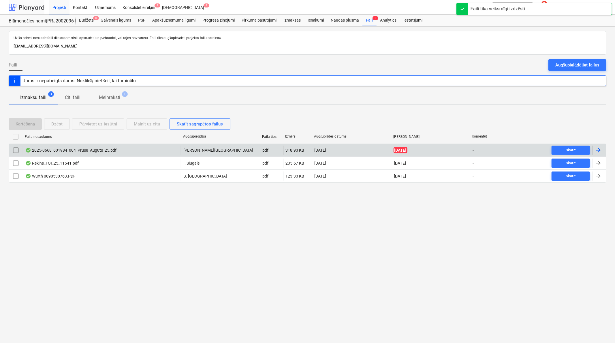
click at [29, 7] on div at bounding box center [27, 7] width 36 height 14
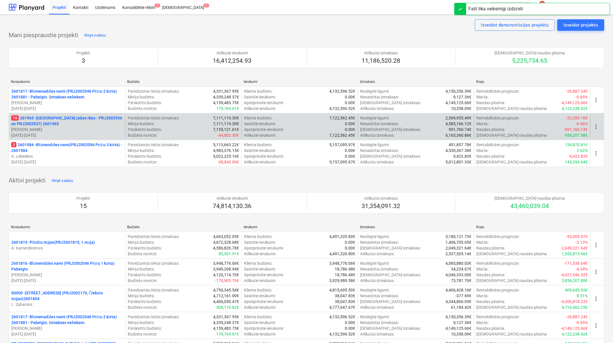
click at [85, 122] on p "16 261965 - [GEOGRAPHIC_DATA] (abas ēkas - PRJ2002936 un PRJ2002937) 2601965" at bounding box center [66, 121] width 111 height 12
click at [73, 116] on p "16 261965 - [GEOGRAPHIC_DATA] (abas ēkas - PRJ2002936 un PRJ2002937) 2601965" at bounding box center [66, 121] width 111 height 12
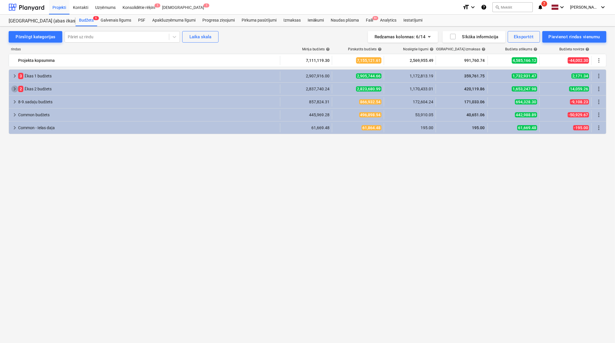
click at [13, 89] on span "keyboard_arrow_right" at bounding box center [14, 89] width 7 height 7
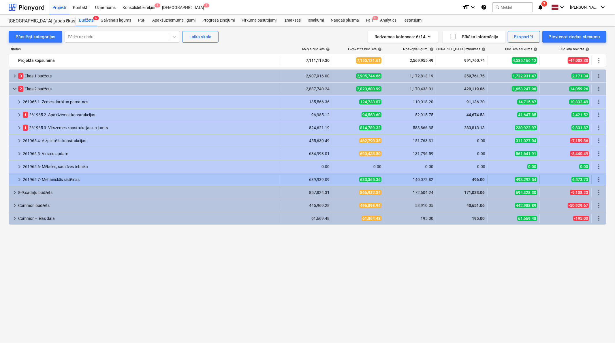
click at [18, 178] on span "keyboard_arrow_right" at bounding box center [19, 179] width 7 height 7
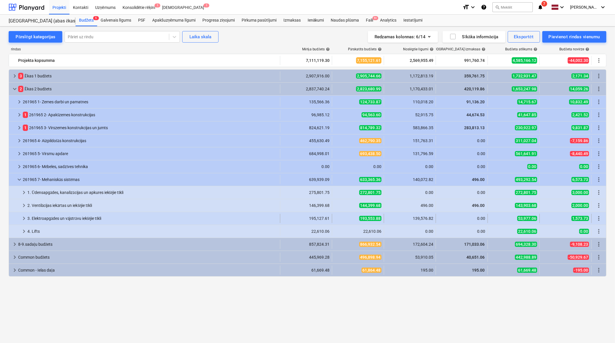
click at [20, 220] on span "keyboard_arrow_right" at bounding box center [23, 218] width 7 height 7
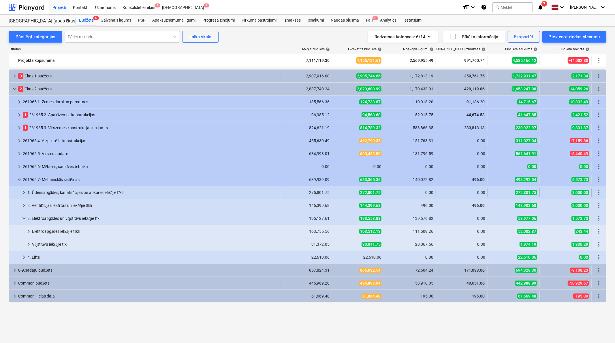
click at [21, 193] on span "keyboard_arrow_right" at bounding box center [23, 192] width 7 height 7
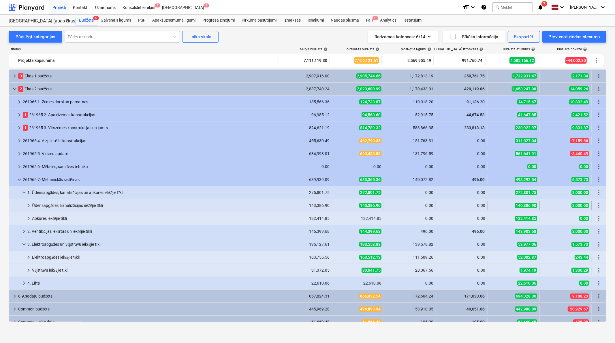
click at [25, 202] on span "keyboard_arrow_right" at bounding box center [28, 205] width 7 height 7
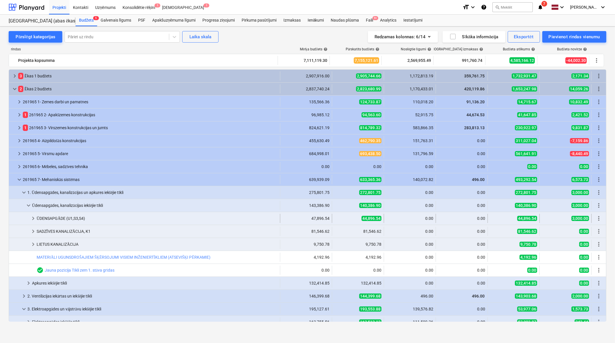
click at [30, 219] on span "keyboard_arrow_right" at bounding box center [33, 218] width 7 height 7
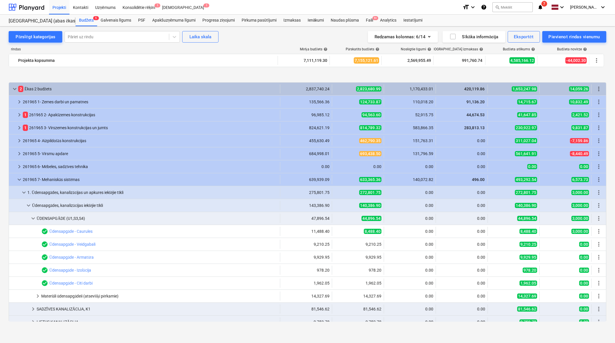
scroll to position [42, 0]
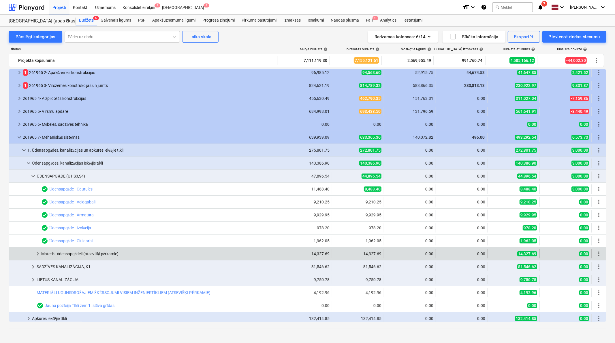
click at [36, 254] on span "keyboard_arrow_right" at bounding box center [37, 254] width 7 height 7
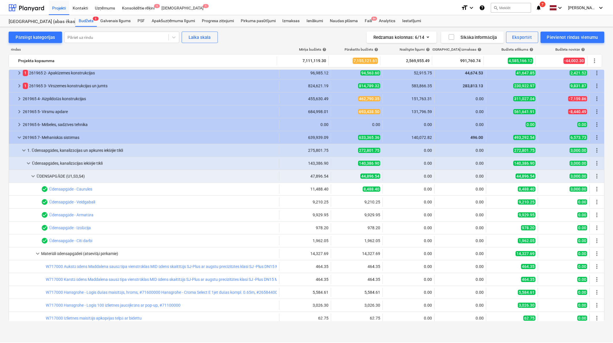
scroll to position [128, 0]
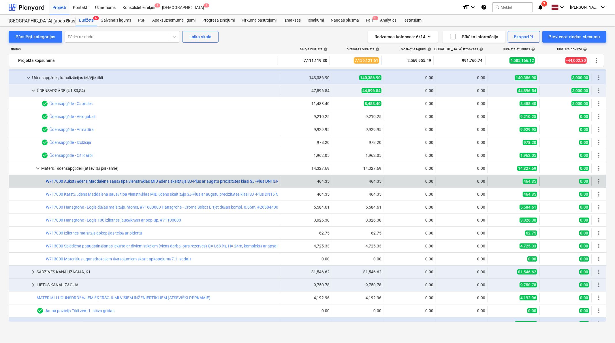
click at [184, 181] on link "W717000 Aukstā ūdens Maddalena sausā tipa vienstrūklas MID ūdens skaitītājs SJ-…" at bounding box center [190, 181] width 288 height 5
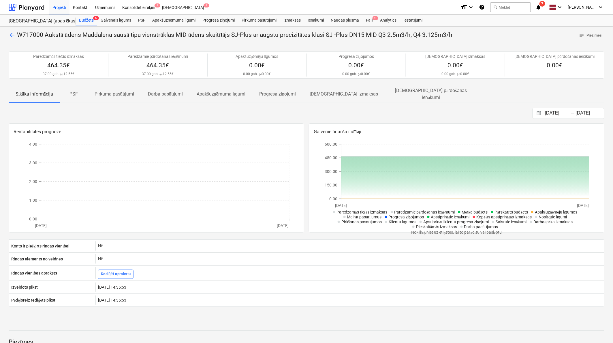
click at [194, 45] on div "Paredzamās tiešās izmaksas 464.35€ 37.00 gab. @ 12.55€ Paredzamie pārdošanas ie…" at bounding box center [306, 65] width 595 height 41
click at [27, 7] on div at bounding box center [27, 7] width 36 height 14
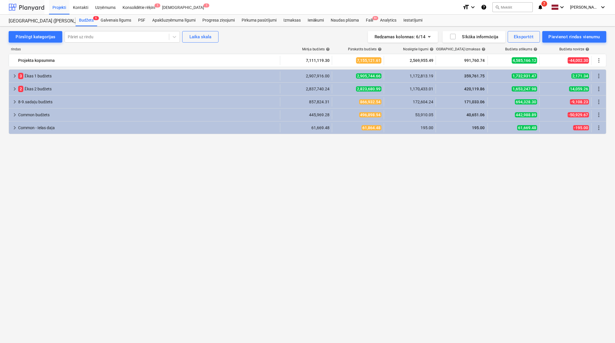
click at [28, 6] on div at bounding box center [27, 7] width 36 height 14
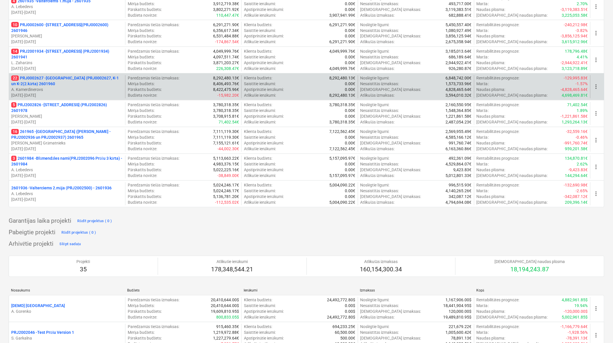
scroll to position [384, 0]
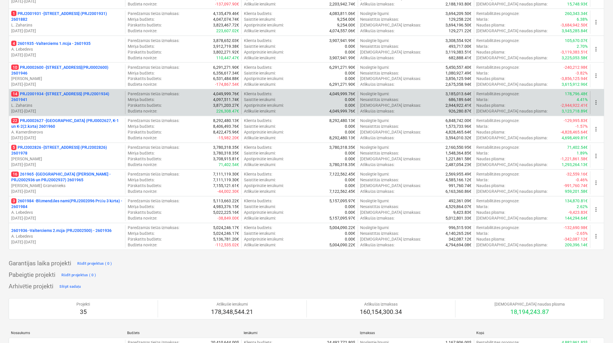
click at [73, 102] on p "14 PRJ2001934 - Mazā Robežu iela 1 (PRJ2001934) 2601941" at bounding box center [66, 97] width 111 height 12
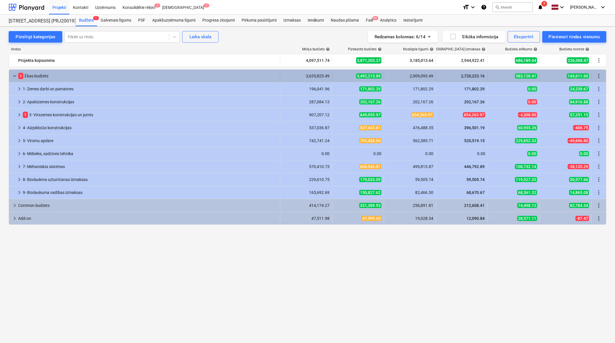
click at [15, 73] on span "keyboard_arrow_down" at bounding box center [14, 76] width 7 height 7
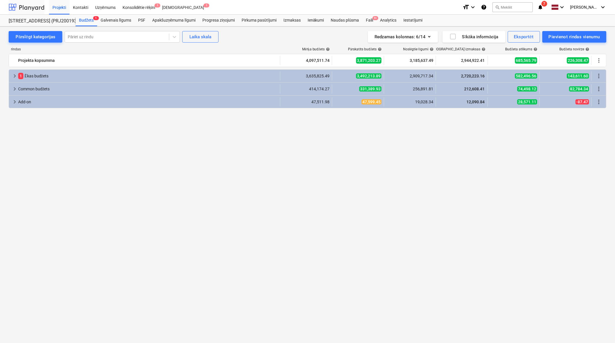
click at [35, 2] on div at bounding box center [27, 7] width 36 height 14
